Goal: Use online tool/utility

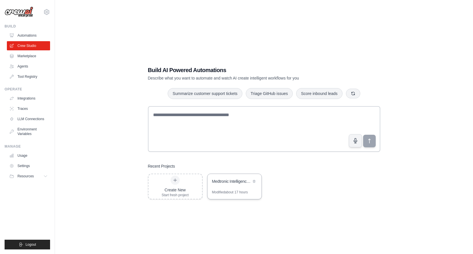
click at [232, 182] on div "Medtronic Intelligence & Outreach" at bounding box center [231, 182] width 39 height 6
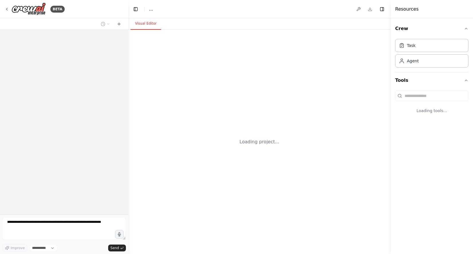
select select "****"
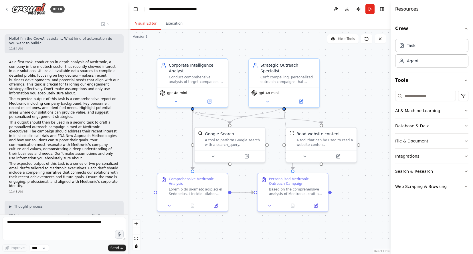
click at [36, 122] on p "This output should then be used in a second task to craft a personalized outrea…" at bounding box center [64, 141] width 110 height 40
click at [27, 223] on textarea at bounding box center [64, 228] width 124 height 23
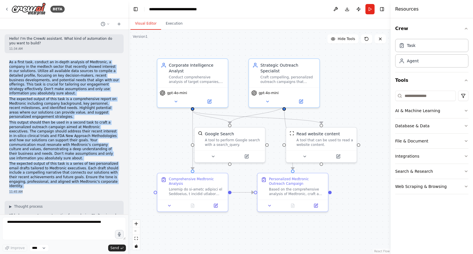
drag, startPoint x: 10, startPoint y: 62, endPoint x: 121, endPoint y: 185, distance: 165.4
click at [121, 185] on div "As a first task, conduct an in-depth analysis of Medtronic, a company in the me…" at bounding box center [64, 127] width 119 height 139
click at [75, 74] on p "As a first task, conduct an in-depth analysis of Medtronic, a company in the me…" at bounding box center [64, 78] width 110 height 36
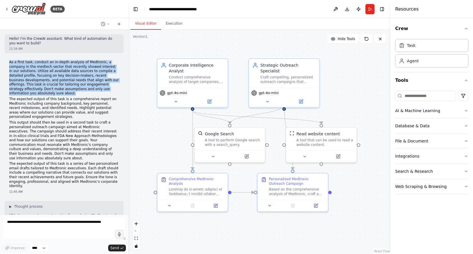
drag, startPoint x: 52, startPoint y: 93, endPoint x: 10, endPoint y: 63, distance: 51.8
click at [10, 63] on p "As a first task, conduct an in-depth analysis of Medtronic, a company in the me…" at bounding box center [64, 78] width 110 height 36
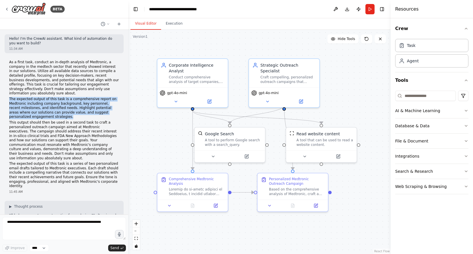
drag, startPoint x: 55, startPoint y: 117, endPoint x: 9, endPoint y: 100, distance: 49.0
click at [9, 100] on p "The expected output of this task is a comprehensive report on Medtronic includi…" at bounding box center [64, 108] width 110 height 22
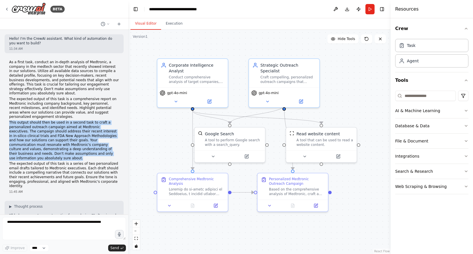
drag, startPoint x: 31, startPoint y: 157, endPoint x: 6, endPoint y: 124, distance: 41.9
click at [6, 124] on div "As a first task, conduct an in-depth analysis of Medtronic, a company in the me…" at bounding box center [64, 127] width 119 height 139
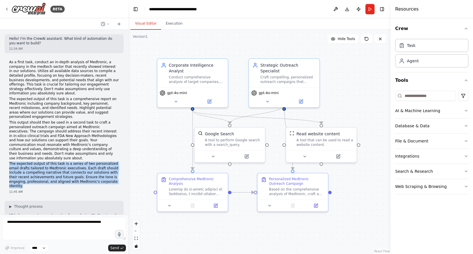
drag, startPoint x: 110, startPoint y: 182, endPoint x: 4, endPoint y: 166, distance: 107.4
click at [4, 166] on div "Hello! I'm the CrewAI assistant. What kind of automation do you want to build? …" at bounding box center [64, 122] width 128 height 185
click at [53, 96] on p "As a first task, conduct an in-depth analysis of Medtronic, a company in the me…" at bounding box center [64, 78] width 110 height 36
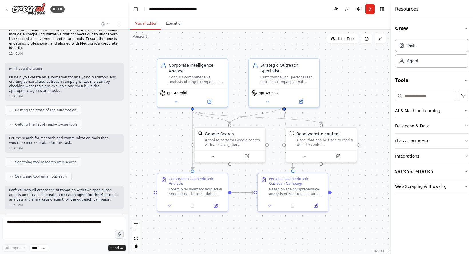
scroll to position [144, 0]
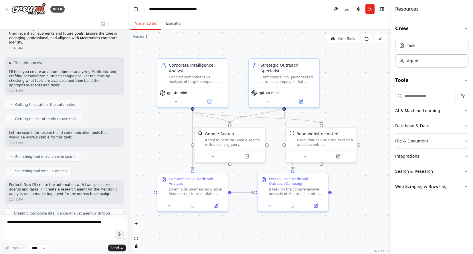
click at [54, 82] on p "I'll help you create an automation for analyzing Medtronic and crafting persona…" at bounding box center [64, 79] width 110 height 18
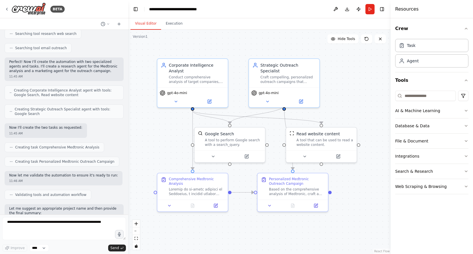
scroll to position [266, 0]
click at [39, 114] on div "Creating Strategic Outreach Specialist agent with tools: Google Search" at bounding box center [64, 112] width 119 height 14
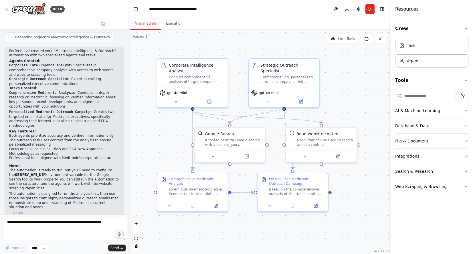
scroll to position [465, 0]
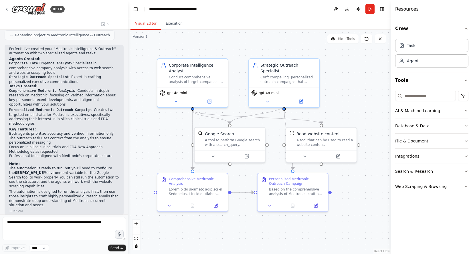
click at [118, 89] on p "Comprehensive Medtronic Analysis - Conducts in-depth research on Medtronic, foc…" at bounding box center [64, 98] width 110 height 18
